Goal: Task Accomplishment & Management: Complete application form

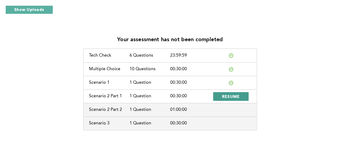
click at [225, 97] on span "RESUME" at bounding box center [231, 96] width 18 height 5
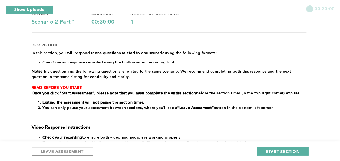
scroll to position [49, 0]
click at [286, 149] on span "START SECTION" at bounding box center [283, 150] width 34 height 5
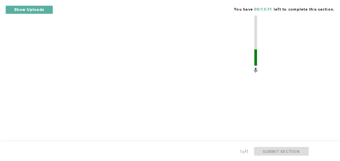
scroll to position [269, 0]
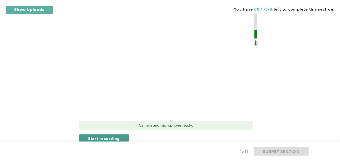
click at [112, 135] on span "Start recording" at bounding box center [104, 137] width 32 height 5
click at [114, 135] on span "Stop recording" at bounding box center [104, 137] width 32 height 5
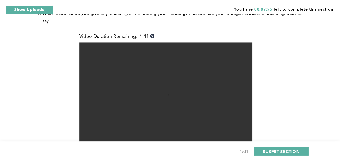
scroll to position [242, 0]
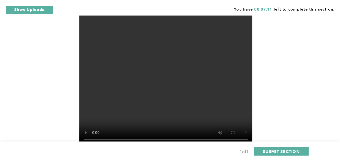
click at [158, 101] on video at bounding box center [165, 80] width 173 height 130
click at [158, 84] on video at bounding box center [165, 80] width 173 height 130
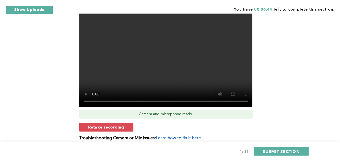
scroll to position [296, 0]
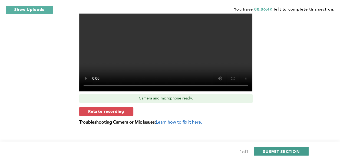
click at [273, 150] on span "SUBMIT SECTION" at bounding box center [281, 150] width 37 height 5
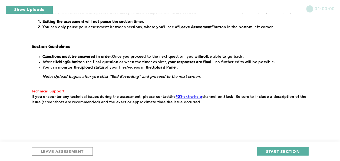
scroll to position [121, 0]
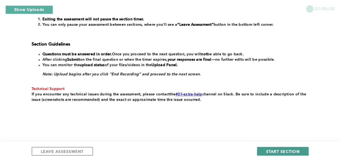
click at [279, 150] on span "START SECTION" at bounding box center [283, 150] width 34 height 5
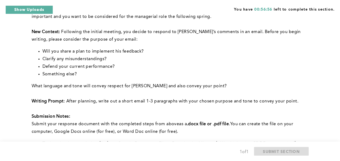
scroll to position [273, 0]
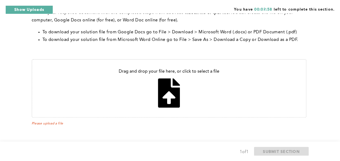
click at [168, 92] on input "file" at bounding box center [169, 88] width 274 height 57
click at [170, 88] on input "file" at bounding box center [169, 88] width 274 height 57
type input "C:\fakepath\Feedback.pdf"
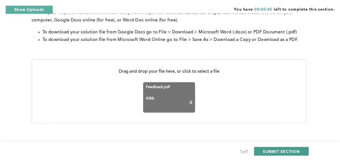
click at [276, 151] on span "SUBMIT SECTION" at bounding box center [281, 150] width 37 height 5
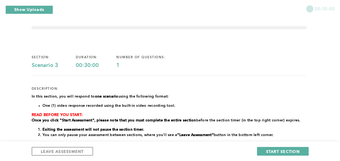
scroll to position [0, 0]
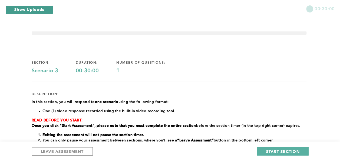
click at [32, 9] on button "Show Uploads" at bounding box center [29, 9] width 48 height 9
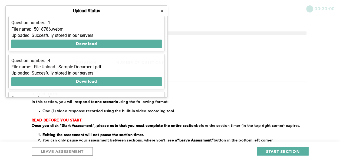
click at [163, 10] on button "x" at bounding box center [161, 10] width 5 height 5
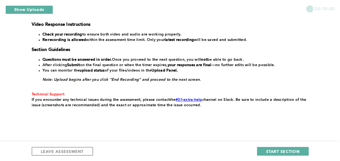
scroll to position [141, 0]
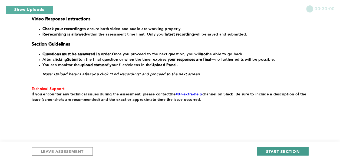
click at [280, 150] on span "START SECTION" at bounding box center [283, 150] width 34 height 5
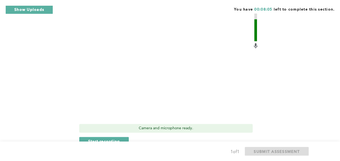
scroll to position [248, 0]
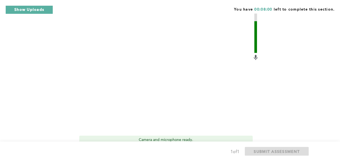
click at [149, 77] on video at bounding box center [165, 68] width 173 height 130
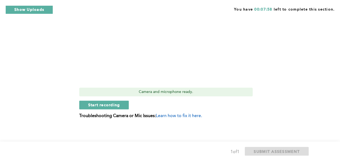
scroll to position [297, 0]
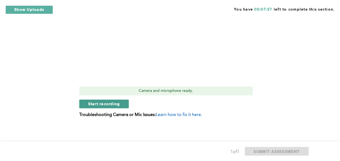
click at [113, 103] on span "Start recording" at bounding box center [104, 103] width 32 height 5
click at [98, 103] on span "Stop recording" at bounding box center [104, 103] width 32 height 5
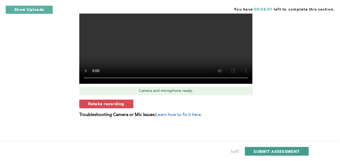
click at [265, 149] on span "SUBMIT ASSESSMENT" at bounding box center [277, 150] width 46 height 5
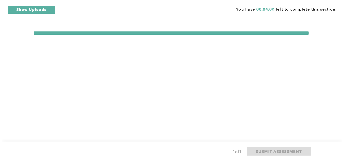
scroll to position [0, 0]
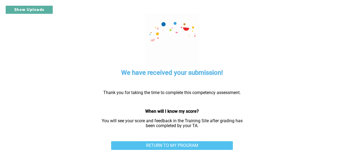
click at [168, 145] on link "RETURN TO MY PROGRAM" at bounding box center [172, 145] width 122 height 9
